Goal: Find specific page/section: Find specific page/section

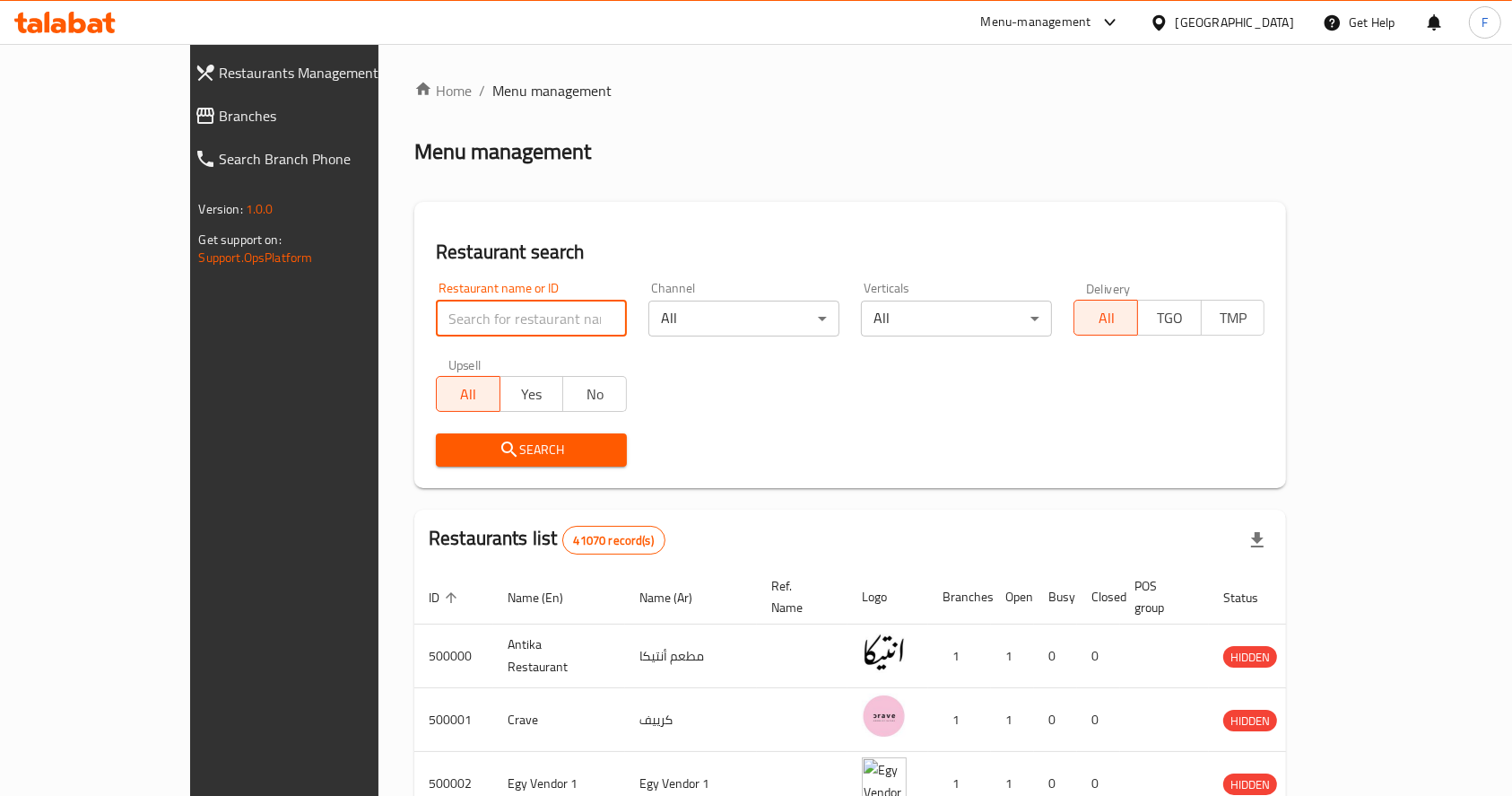
click at [520, 324] on input "search" at bounding box center [531, 318] width 191 height 36
click button "Search" at bounding box center [531, 450] width 191 height 33
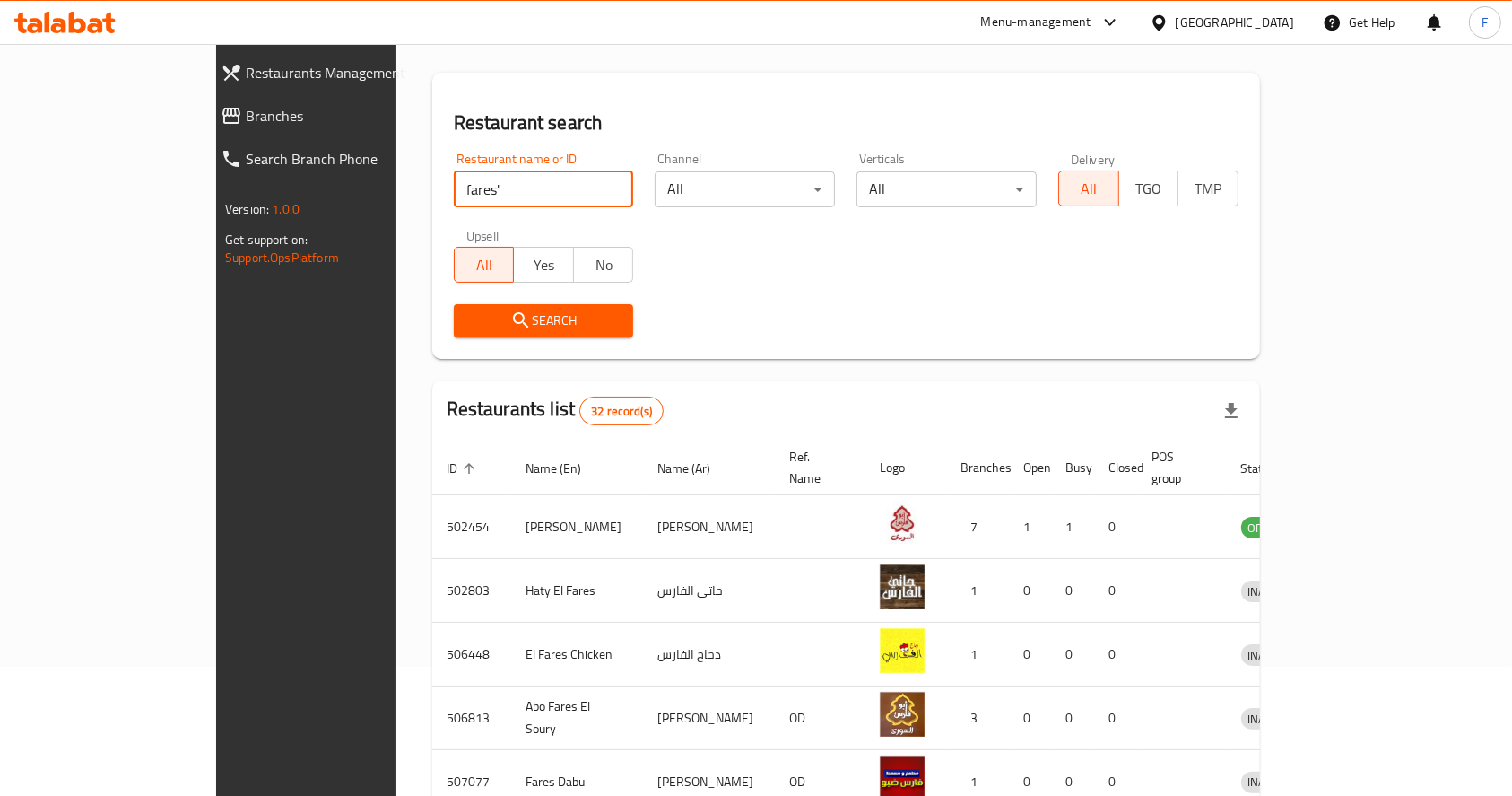
scroll to position [127, 0]
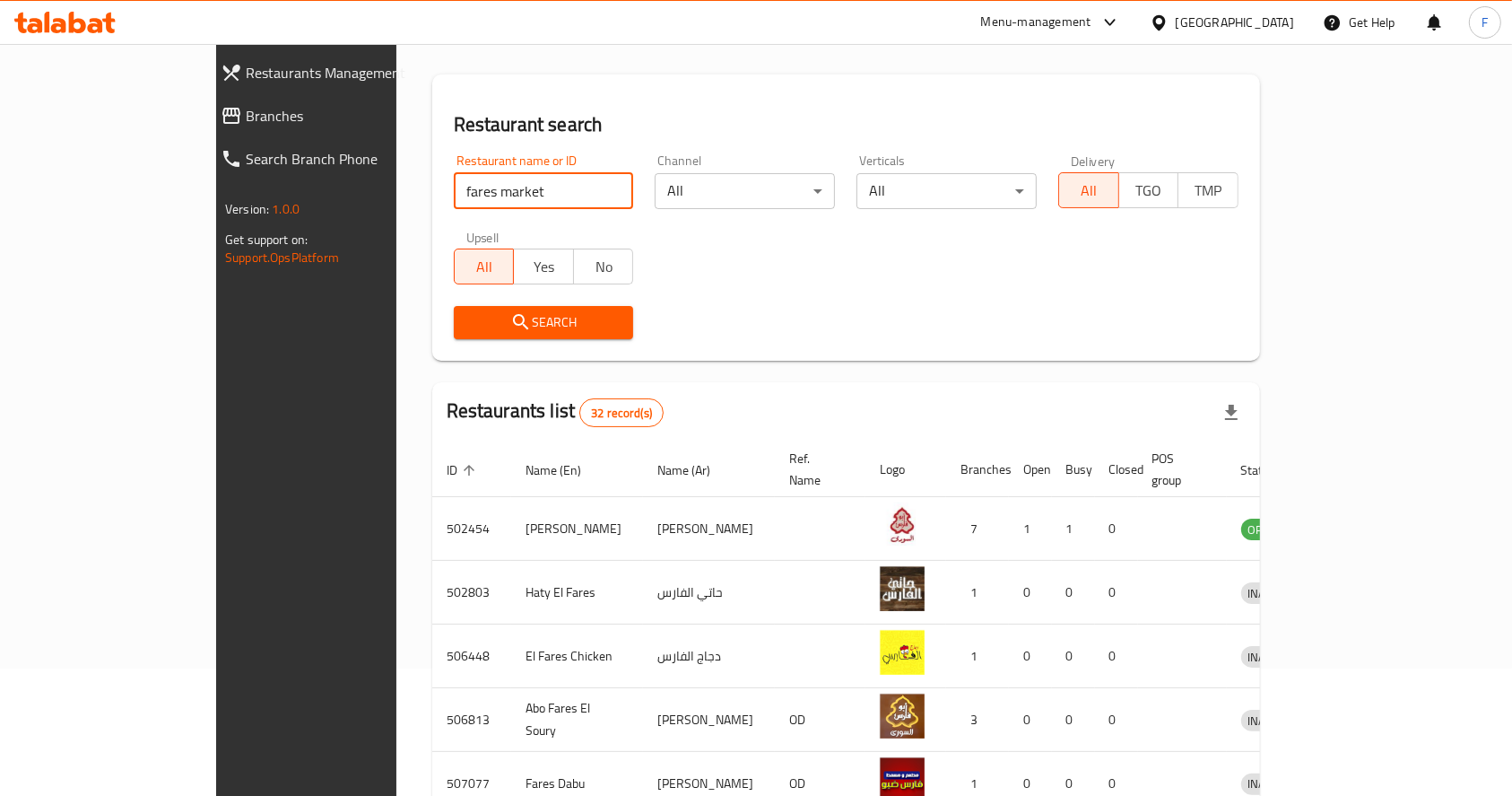
type input "fares market"
click at [468, 326] on span "Search" at bounding box center [543, 322] width 151 height 22
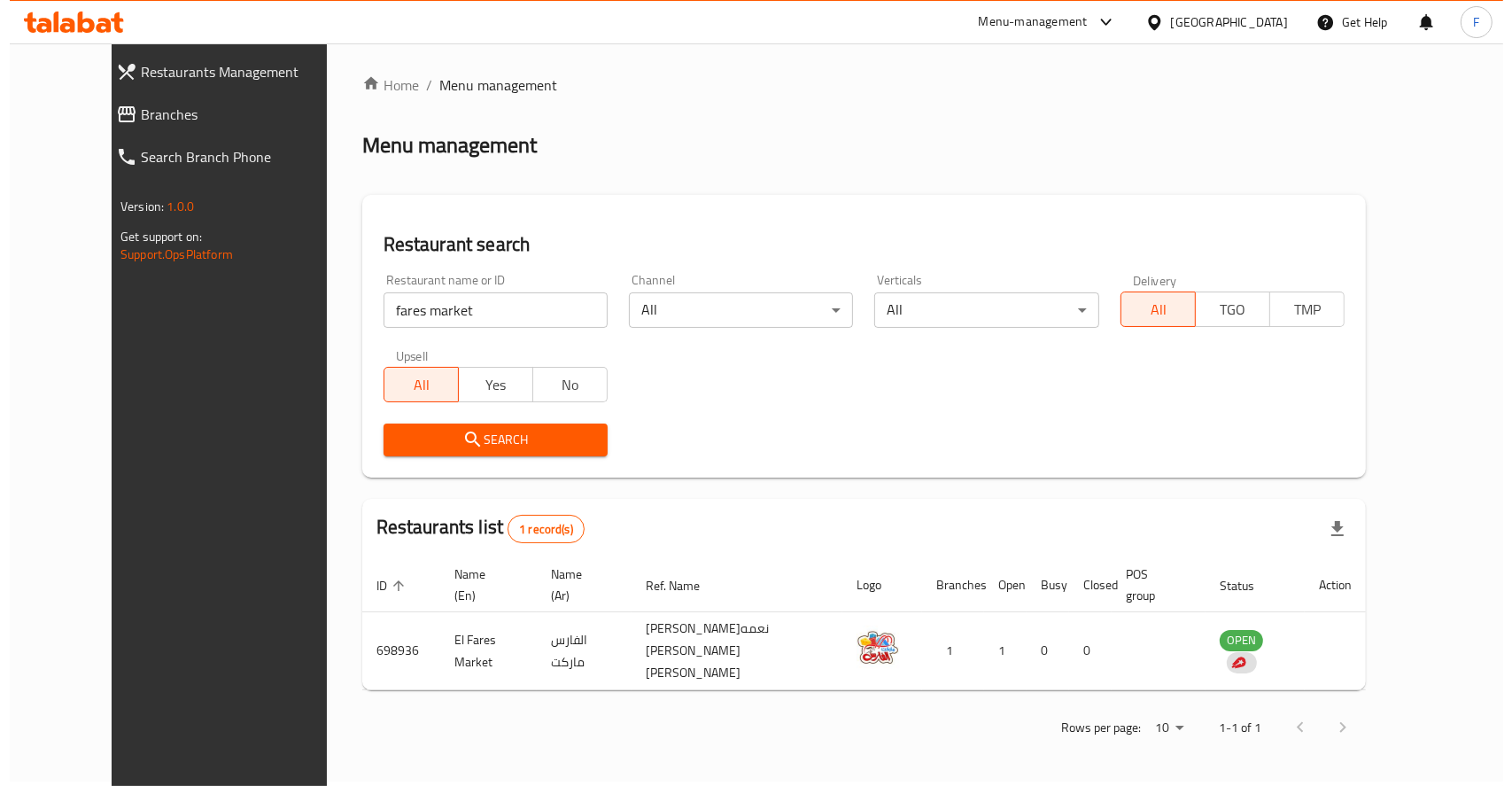
scroll to position [0, 0]
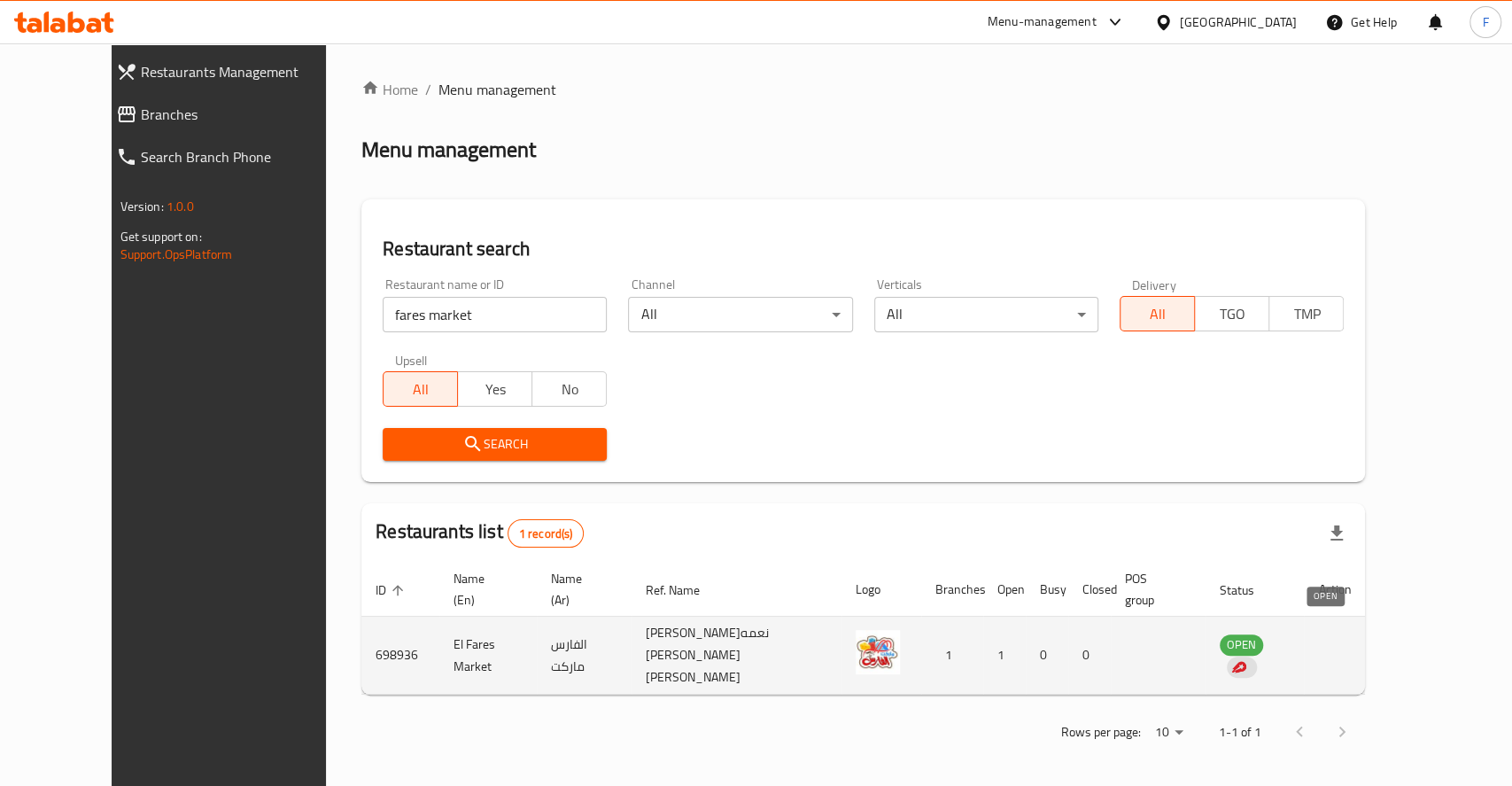
click at [1263, 635] on span "OPEN" at bounding box center [1241, 644] width 43 height 20
click at [723, 630] on td "[PERSON_NAME]نعمه [PERSON_NAME] [PERSON_NAME]" at bounding box center [737, 655] width 210 height 78
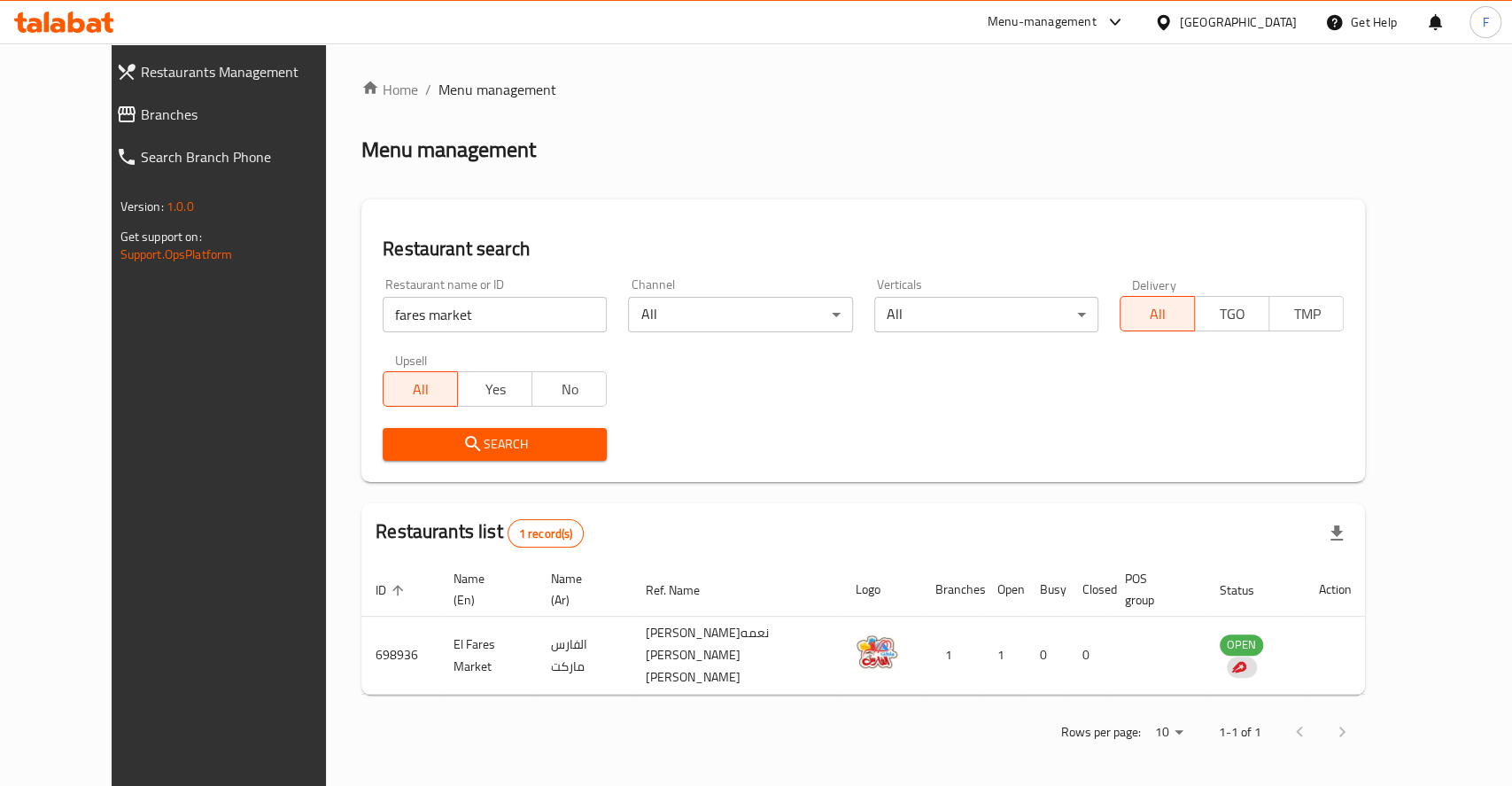
click at [75, 24] on icon at bounding box center [65, 22] width 100 height 21
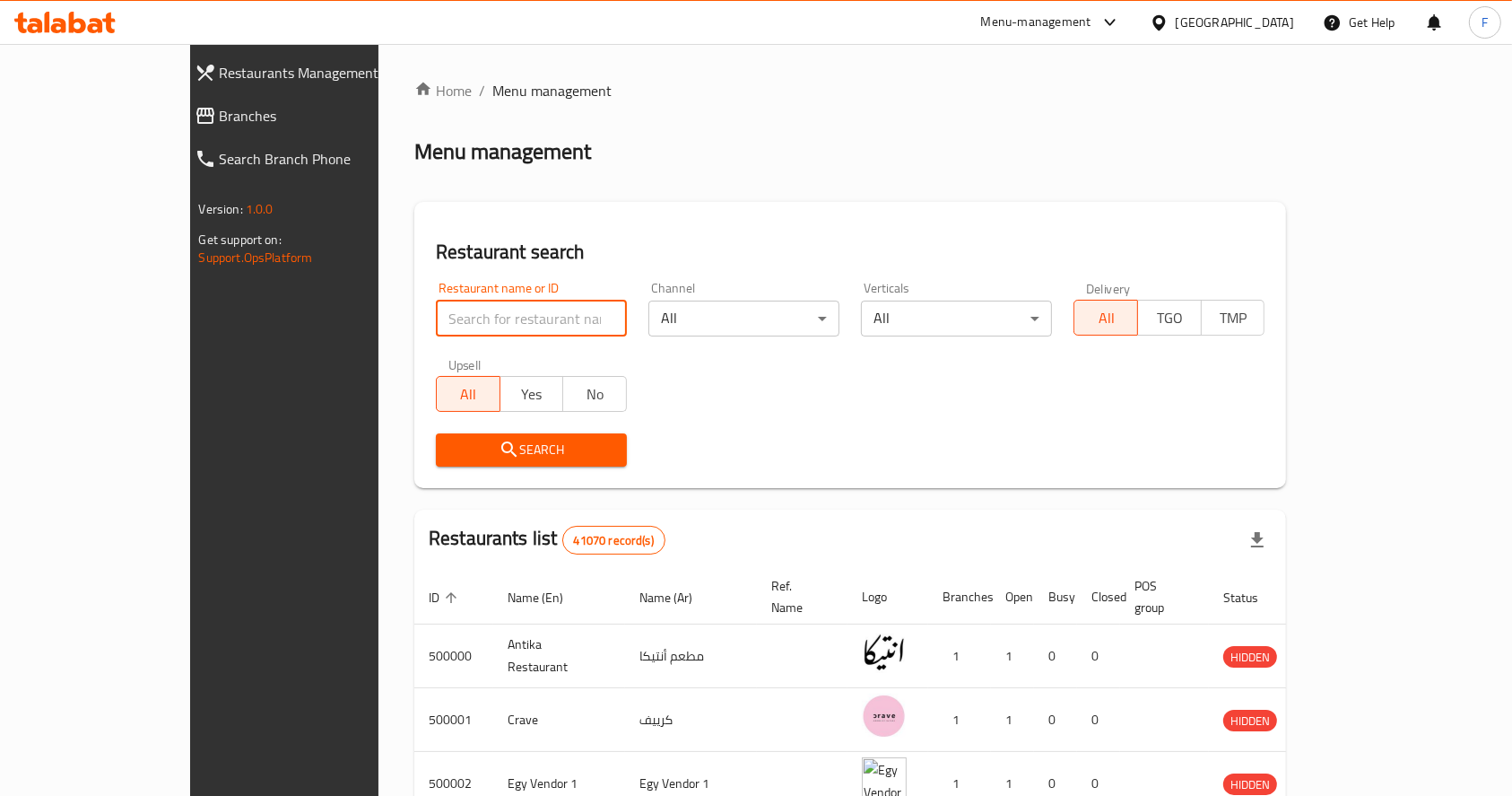
click at [522, 327] on input "search" at bounding box center [531, 318] width 191 height 36
type input "fares market"
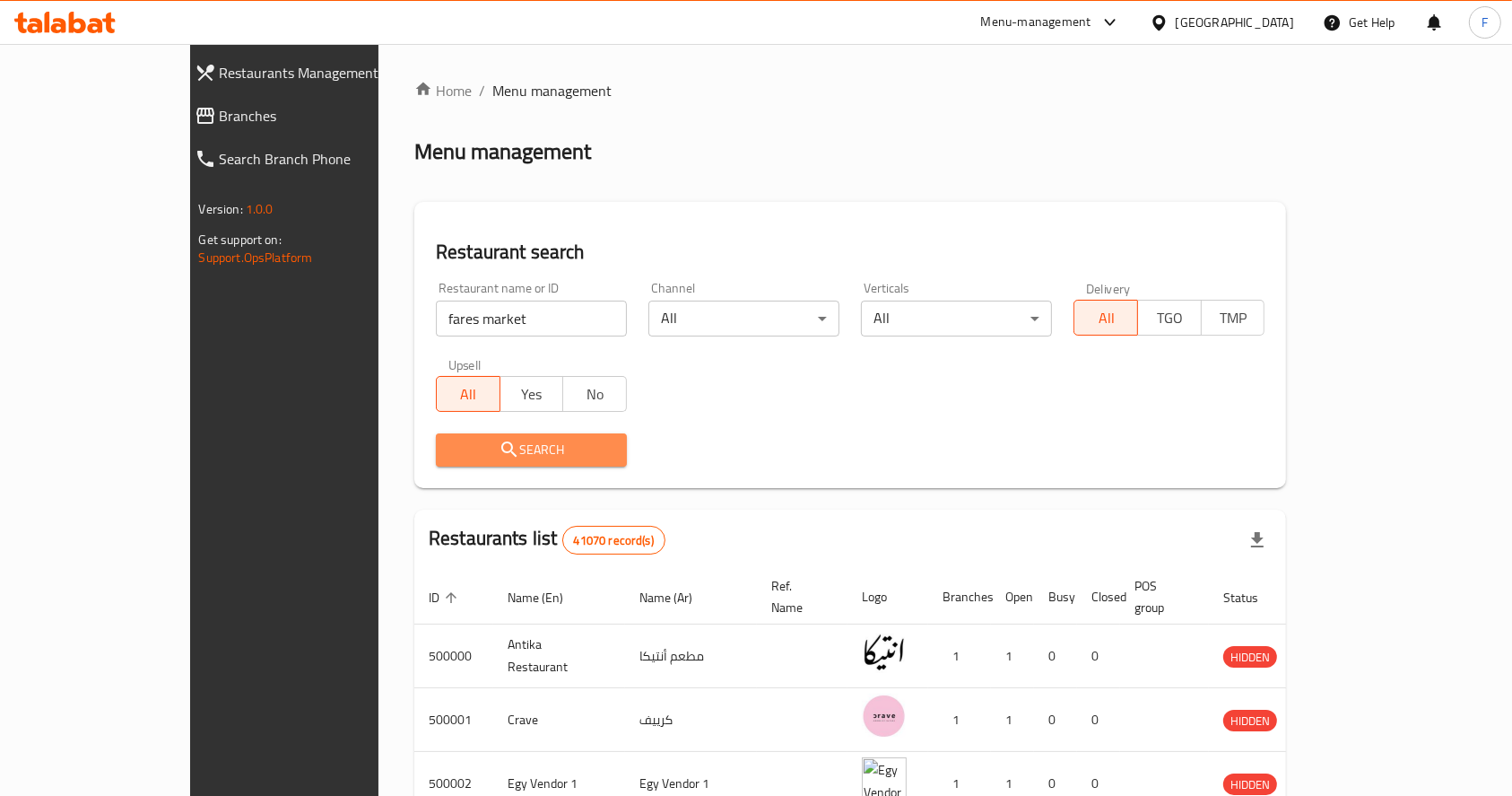
click at [500, 452] on span "Search" at bounding box center [531, 449] width 162 height 22
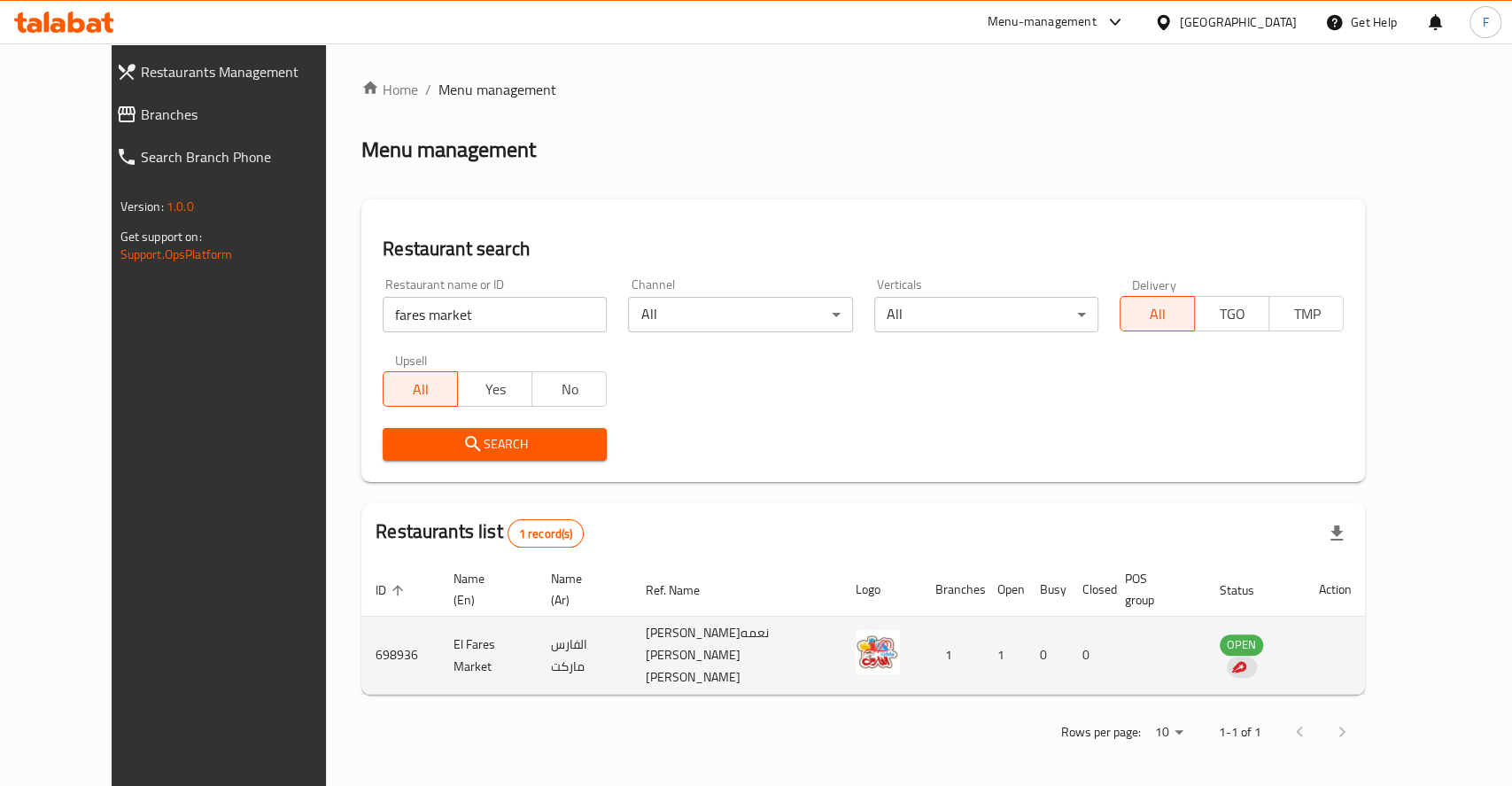
click at [1364, 635] on td "enhanced table" at bounding box center [1334, 655] width 61 height 78
click at [680, 620] on td "[PERSON_NAME]نعمه [PERSON_NAME] [PERSON_NAME]" at bounding box center [737, 655] width 210 height 78
click at [752, 638] on td "[PERSON_NAME]نعمه [PERSON_NAME] [PERSON_NAME]" at bounding box center [737, 655] width 210 height 78
click at [439, 627] on td "El Fares Market" at bounding box center [487, 655] width 96 height 78
